Goal: Task Accomplishment & Management: Manage account settings

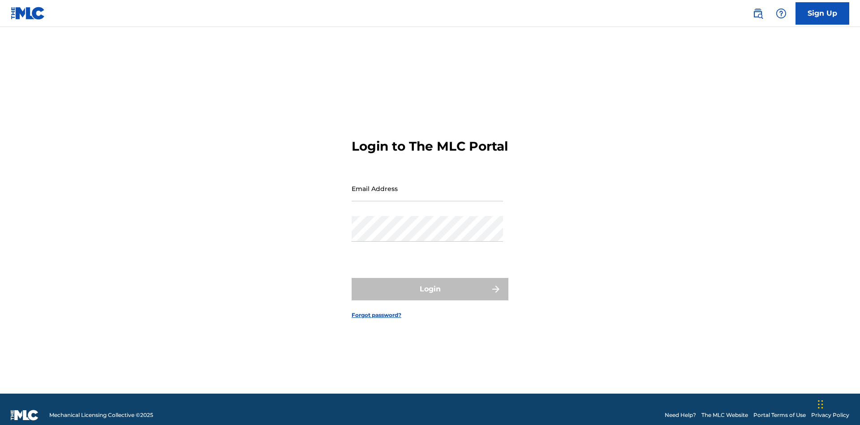
scroll to position [12, 0]
click at [427, 184] on input "Email Address" at bounding box center [427, 189] width 151 height 26
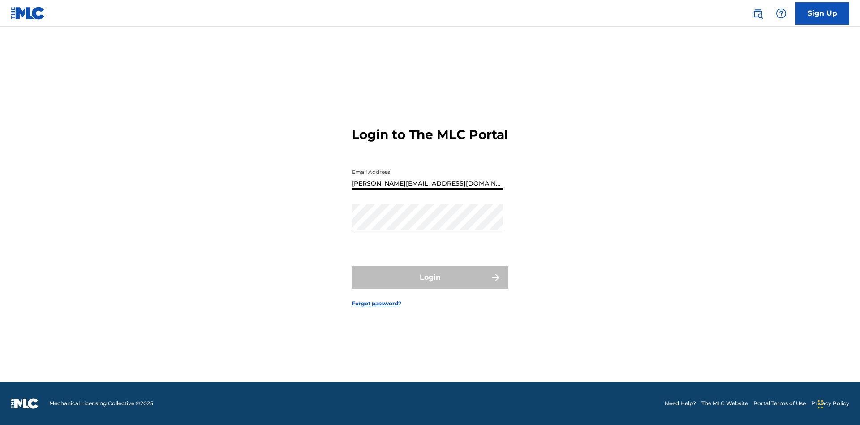
type input "Helena.Songwriter@gmail.com"
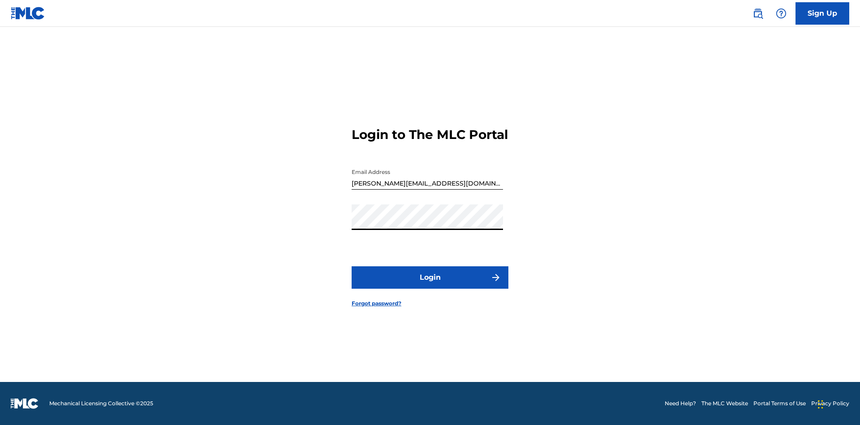
click at [430, 285] on button "Login" at bounding box center [430, 277] width 157 height 22
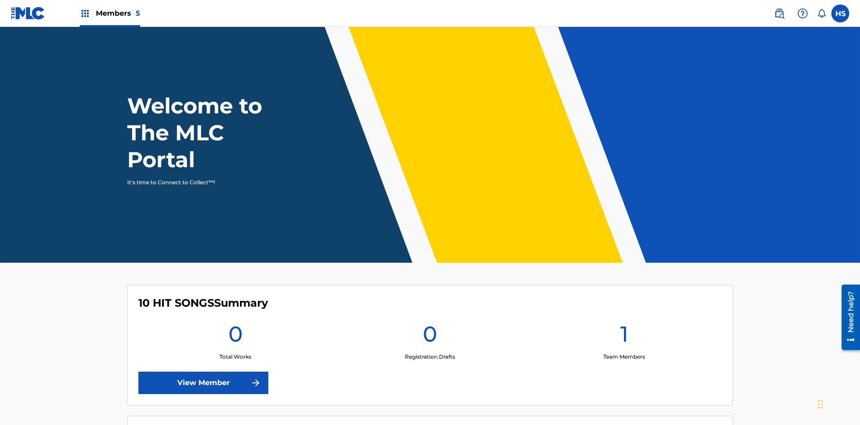
scroll to position [39, 0]
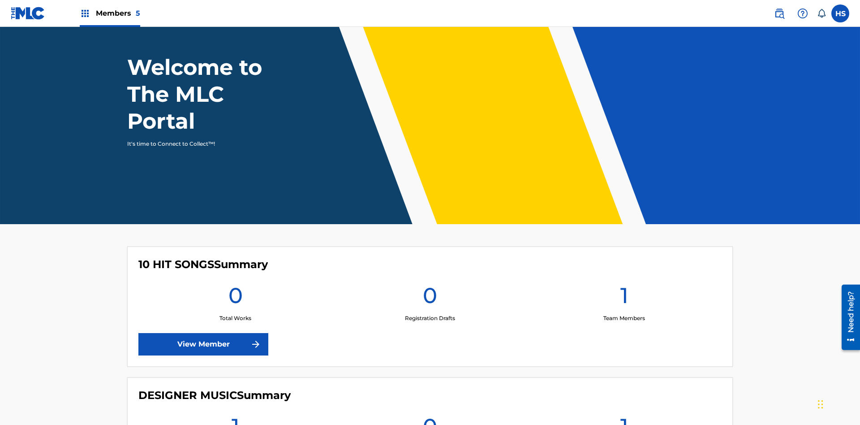
click at [109, 13] on span "Members 5" at bounding box center [118, 13] width 44 height 10
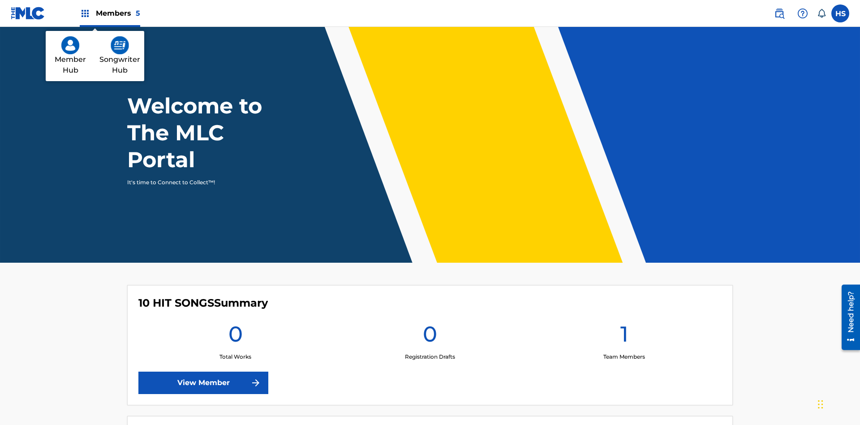
click at [120, 45] on img at bounding box center [120, 45] width 18 height 18
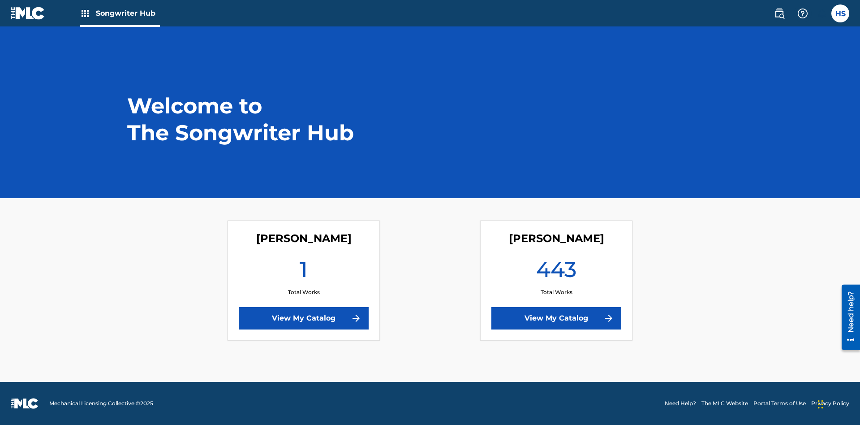
click at [556, 318] on link "View My Catalog" at bounding box center [556, 318] width 130 height 22
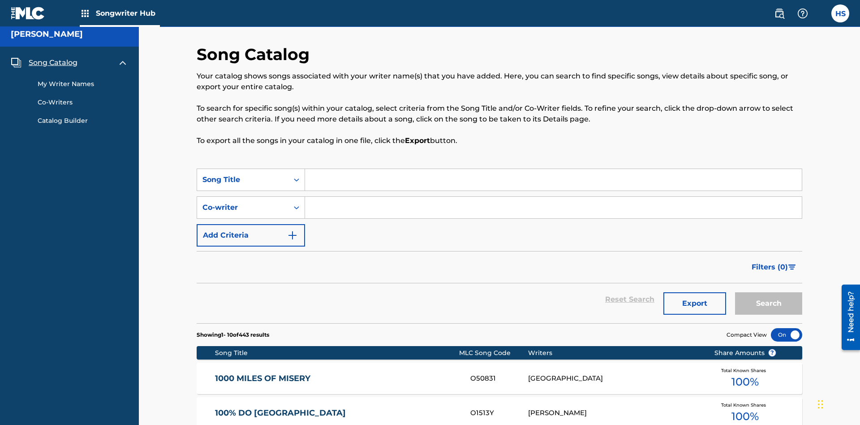
click at [53, 59] on span "Song Catalog" at bounding box center [53, 62] width 49 height 11
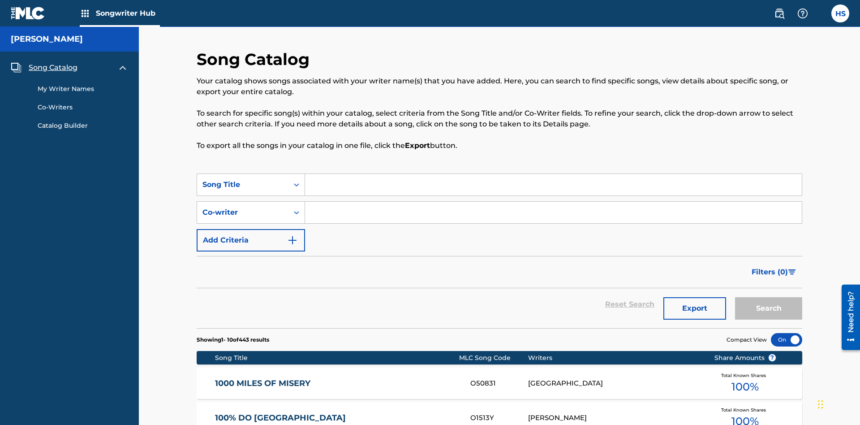
click at [83, 84] on link "My Writer Names" at bounding box center [83, 88] width 90 height 9
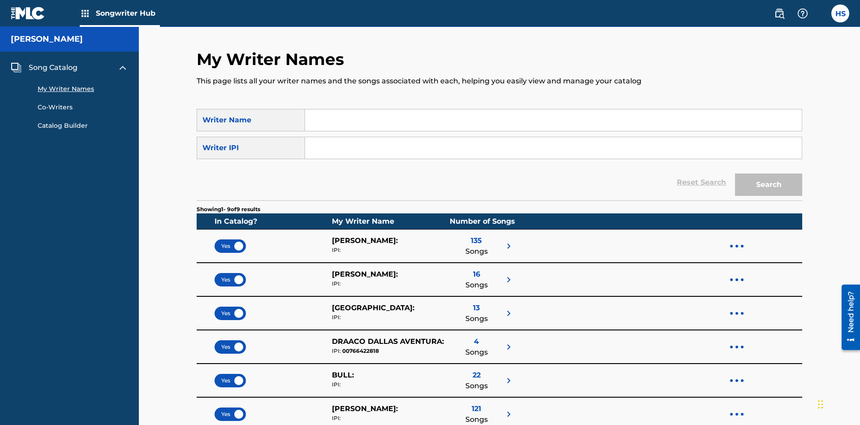
click at [553, 109] on input "Search Form" at bounding box center [553, 119] width 497 height 21
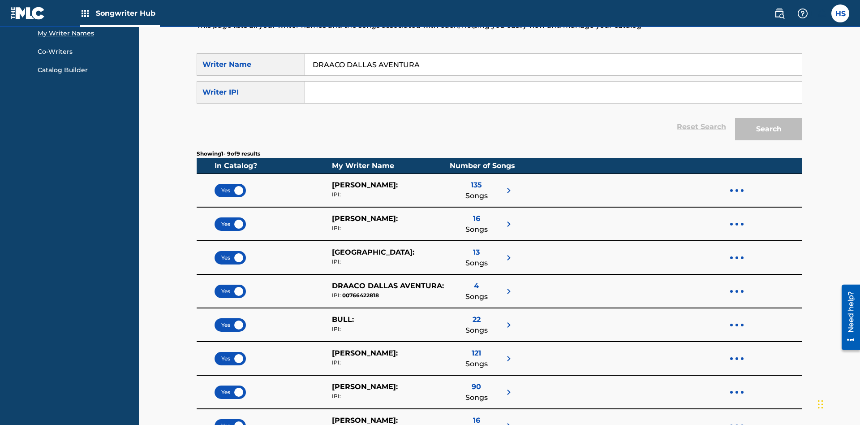
type input "DRAACO DALLAS AVENTURA"
click at [553, 82] on input "Search Form" at bounding box center [553, 92] width 497 height 21
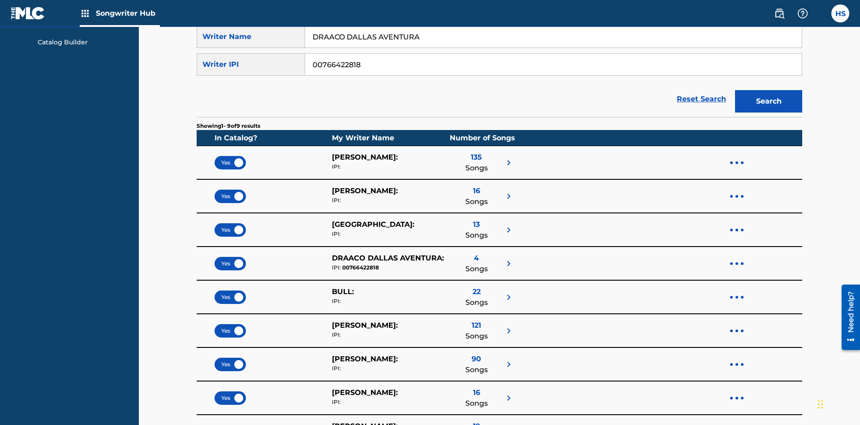
type input "00766422818"
click at [769, 90] on button "Search" at bounding box center [768, 101] width 67 height 22
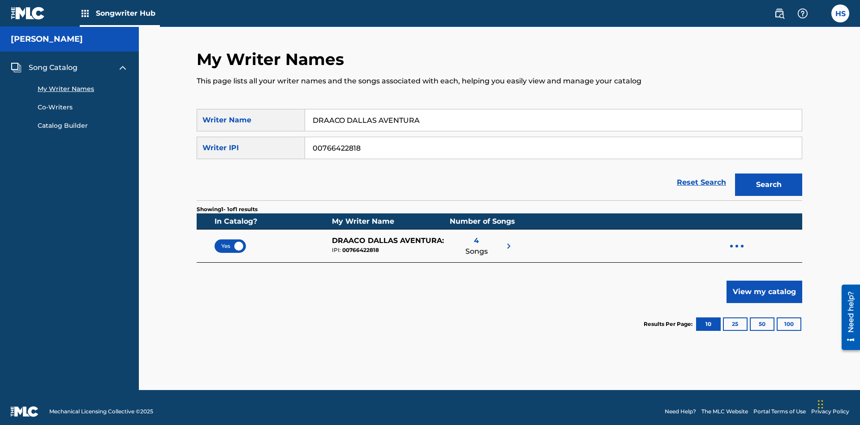
scroll to position [8, 0]
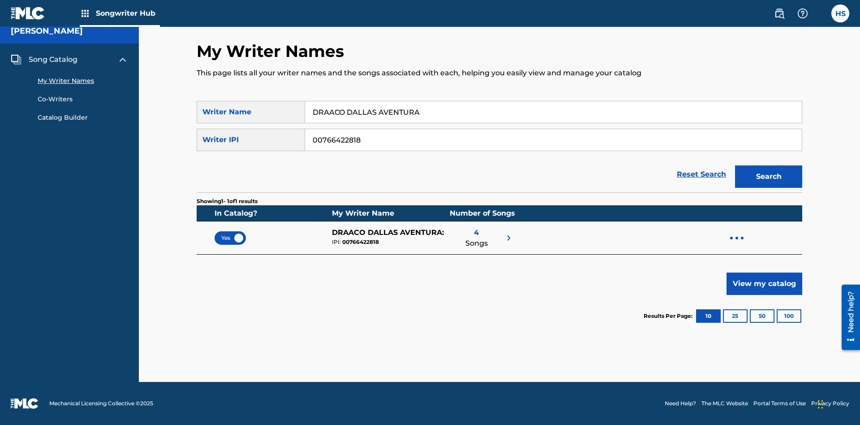
click at [553, 112] on input "DRAACO DALLAS AVENTURA" at bounding box center [553, 111] width 497 height 21
type input "DRAACO DALLAS AVENTURADRAACO DALLAS AVENTURA"
click at [553, 140] on input "00766422818" at bounding box center [553, 139] width 497 height 21
click at [769, 176] on button "Search" at bounding box center [768, 176] width 67 height 22
click at [553, 112] on input "DRAACO DALLAS AVENTURADRAACO DALLAS AVENTURA" at bounding box center [553, 111] width 497 height 21
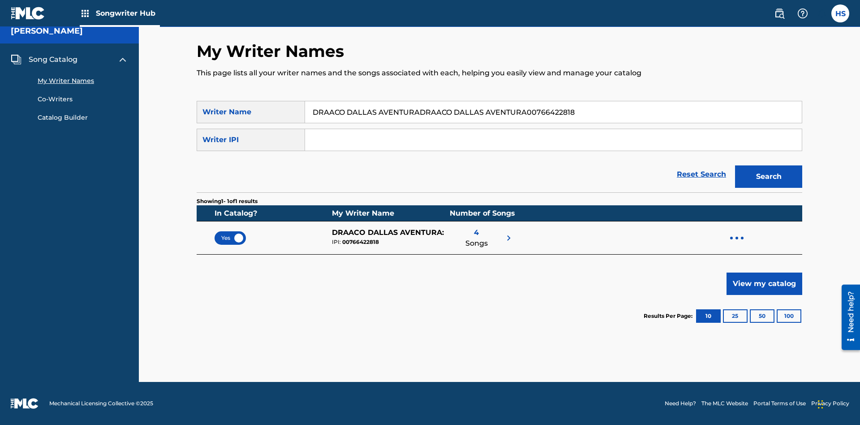
type input "DRAACO DALLAS AVENTURADRAACO DALLAS AVENTURA00766422818"
click at [553, 140] on input "Search Form" at bounding box center [553, 139] width 497 height 21
click at [769, 176] on button "Search" at bounding box center [768, 176] width 67 height 22
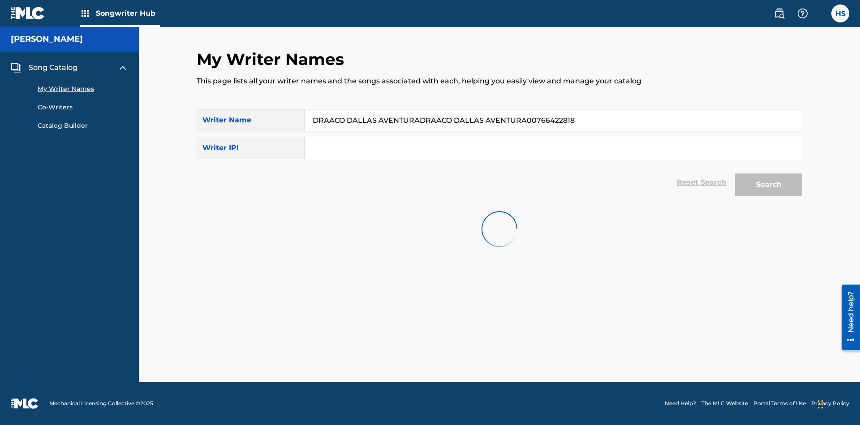
scroll to position [0, 0]
